Goal: Transaction & Acquisition: Purchase product/service

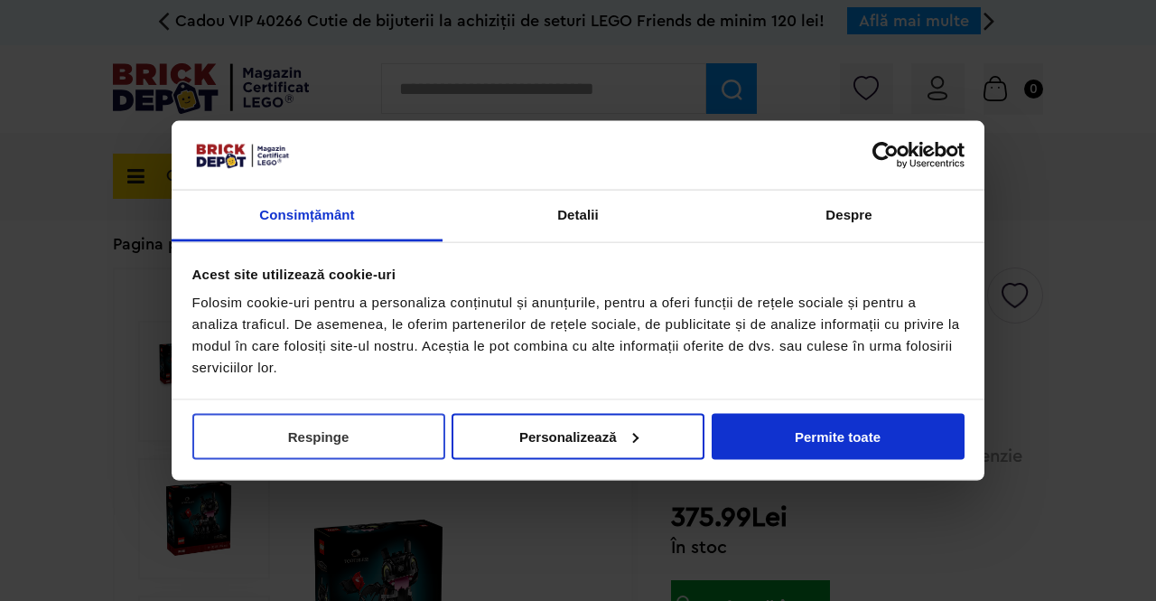
click at [321, 435] on button "Respinge" at bounding box center [318, 436] width 253 height 46
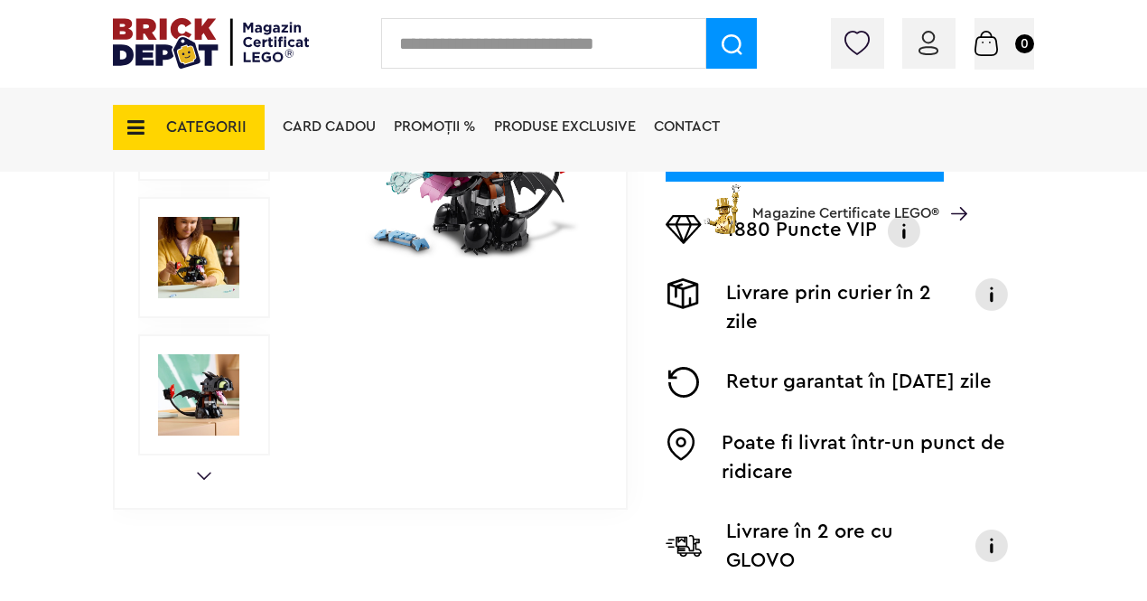
scroll to position [576, 0]
click at [238, 403] on img at bounding box center [198, 395] width 81 height 81
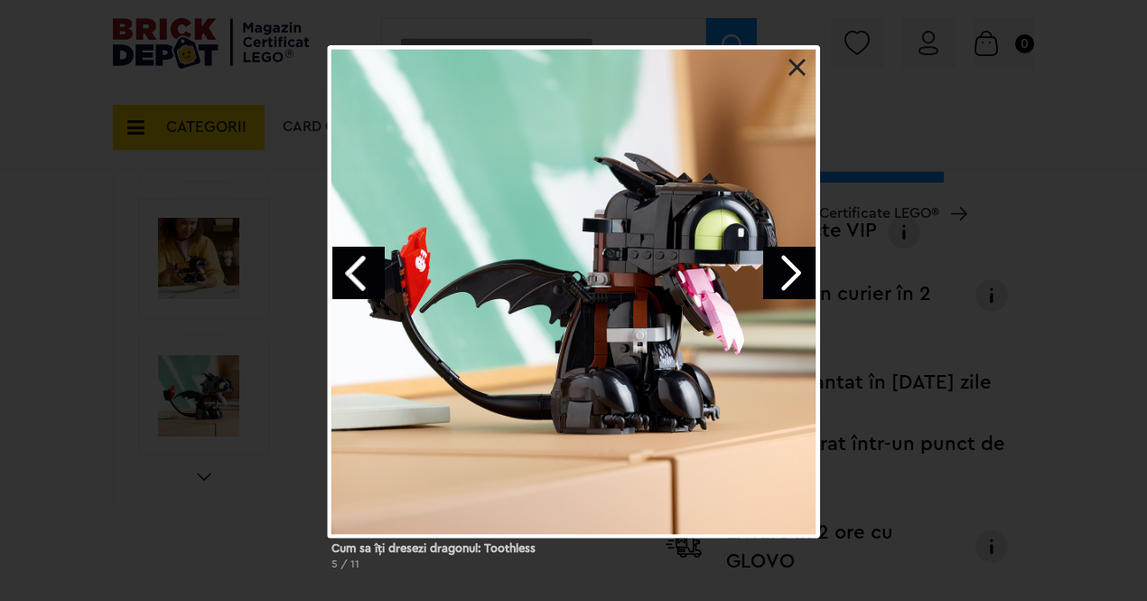
click at [807, 266] on link "Next image" at bounding box center [789, 273] width 52 height 52
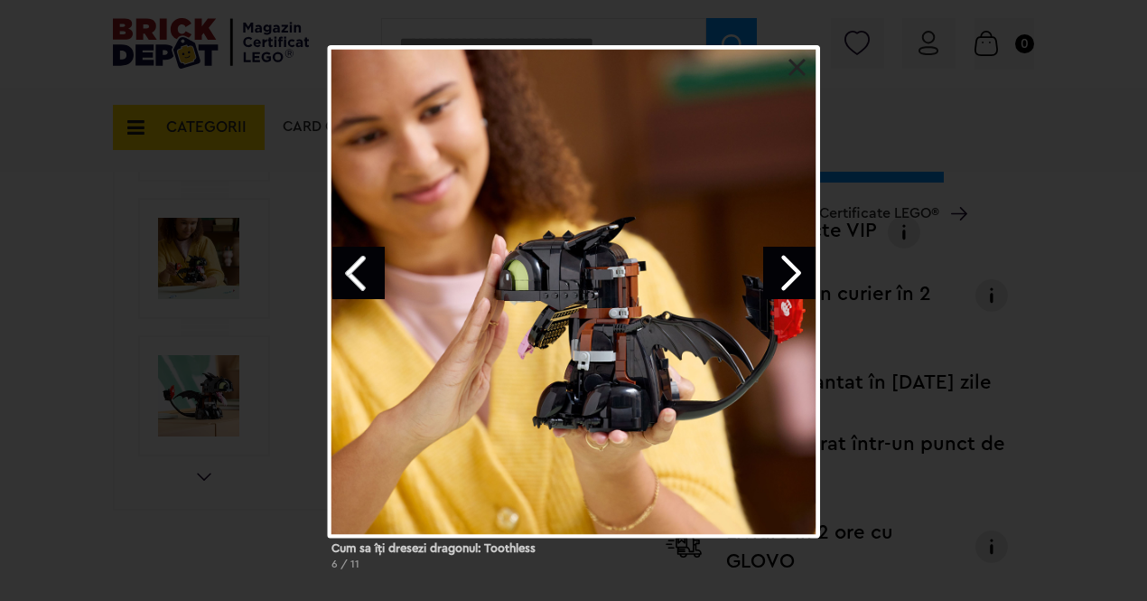
click at [798, 264] on link "Next image" at bounding box center [789, 273] width 52 height 52
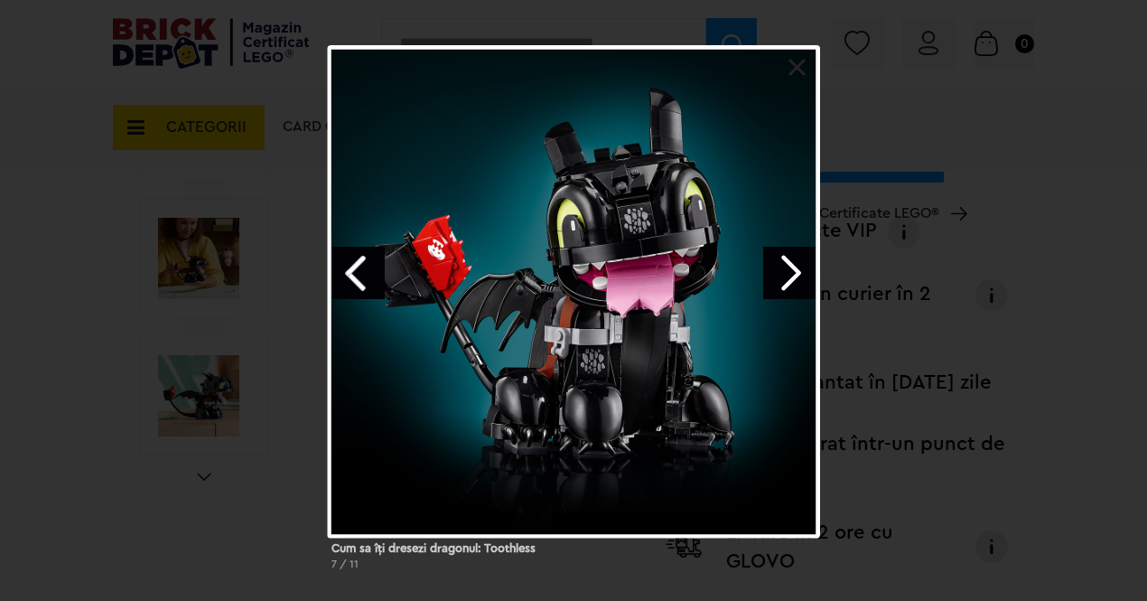
click at [780, 276] on link "Next image" at bounding box center [789, 273] width 52 height 52
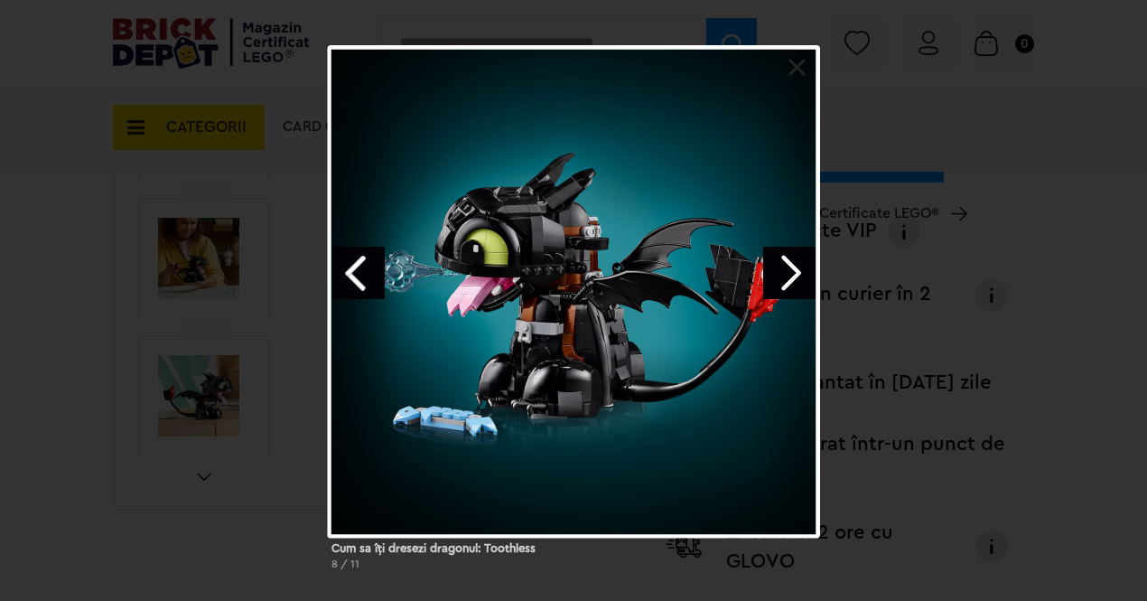
click at [783, 278] on link "Next image" at bounding box center [789, 273] width 52 height 52
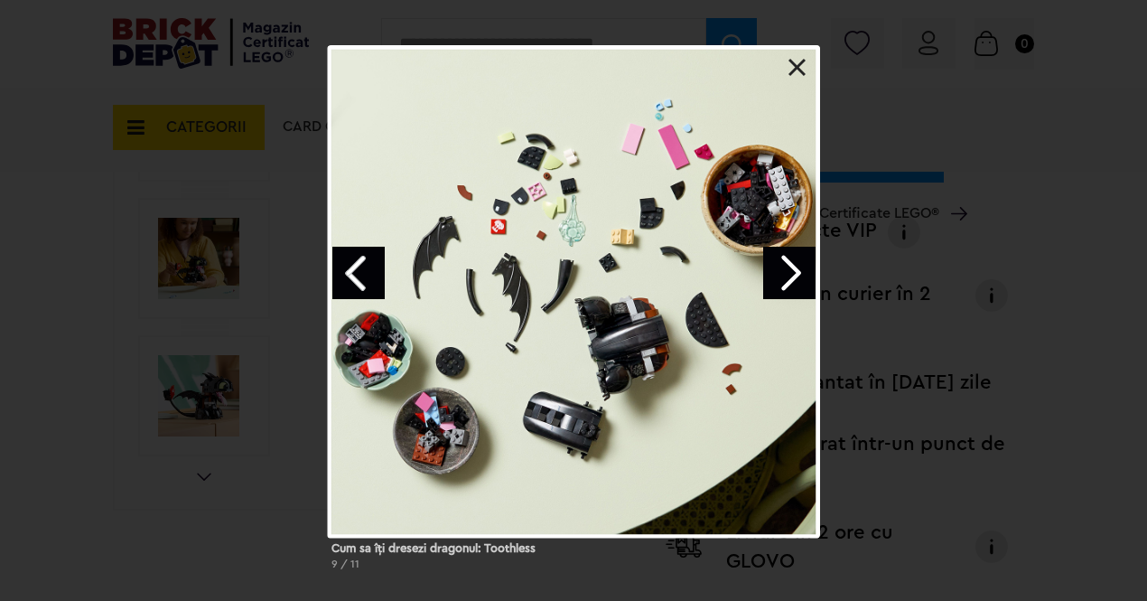
click at [783, 278] on link "Next image" at bounding box center [789, 273] width 52 height 52
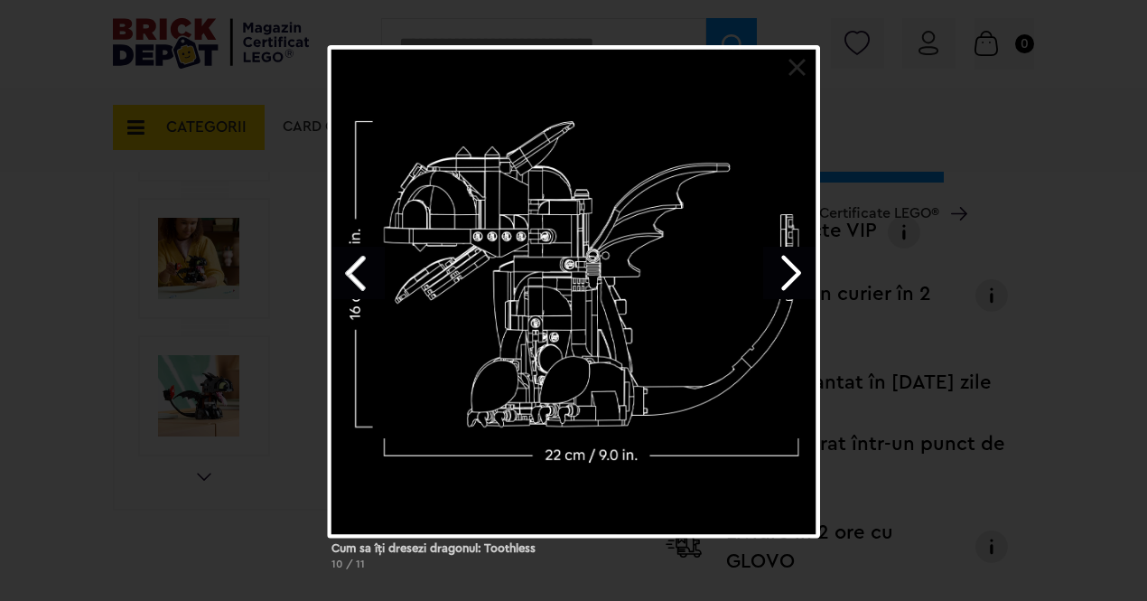
click at [783, 278] on link "Next image" at bounding box center [789, 273] width 52 height 52
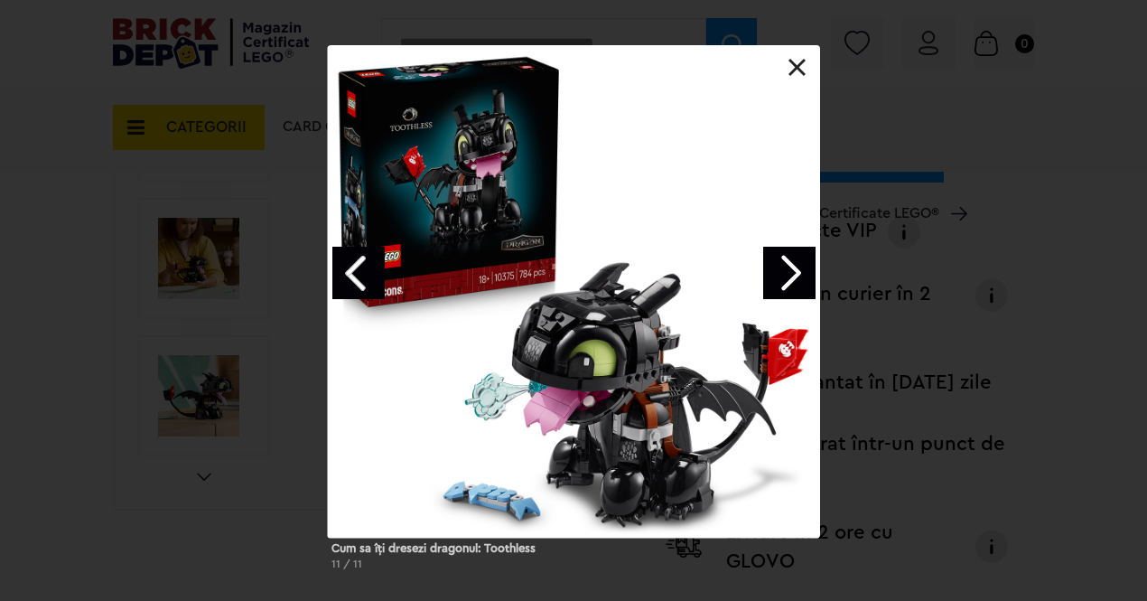
click at [782, 73] on div at bounding box center [574, 291] width 492 height 492
click at [793, 78] on div at bounding box center [574, 291] width 492 height 492
click at [791, 63] on link at bounding box center [797, 68] width 18 height 18
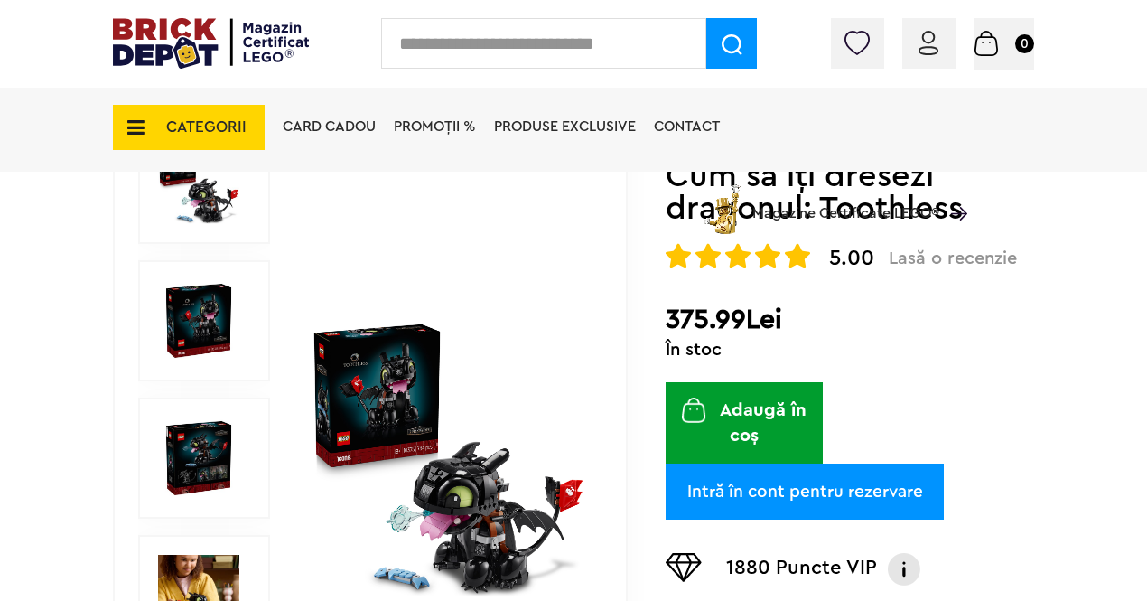
scroll to position [107, 0]
